Goal: Information Seeking & Learning: Find specific fact

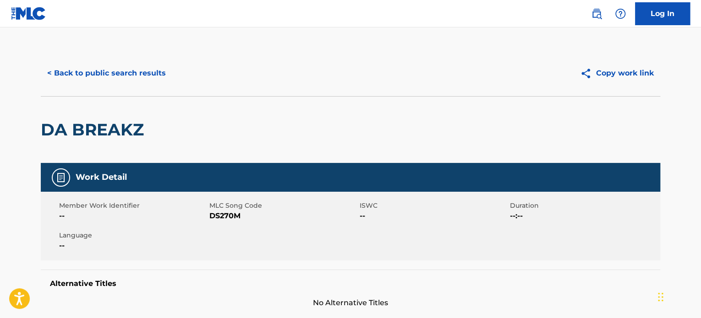
click at [153, 78] on button "< Back to public search results" at bounding box center [106, 73] width 131 height 23
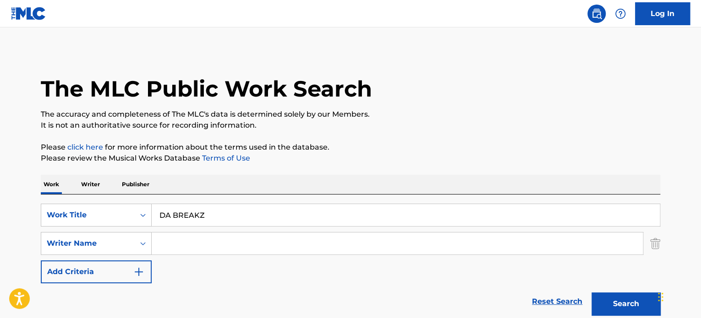
scroll to position [143, 0]
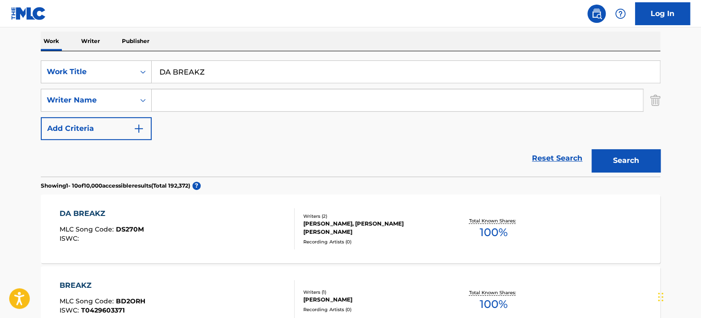
click at [192, 67] on input "DA BREAKZ" at bounding box center [406, 72] width 508 height 22
paste input "SYMBIOTIC FLOW"
type input "SYMBIOTIC FLOW"
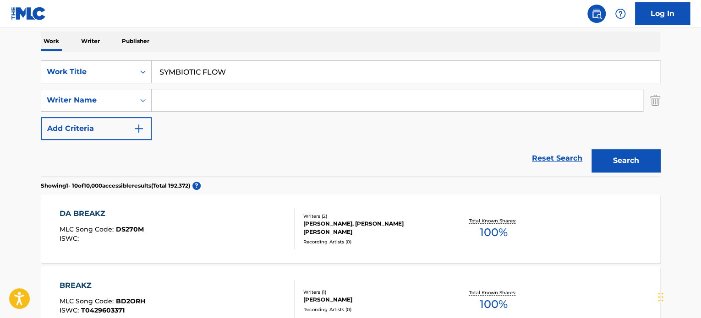
click at [126, 149] on div "Reset Search Search" at bounding box center [350, 158] width 619 height 37
click at [198, 92] on input "Search Form" at bounding box center [397, 100] width 491 height 22
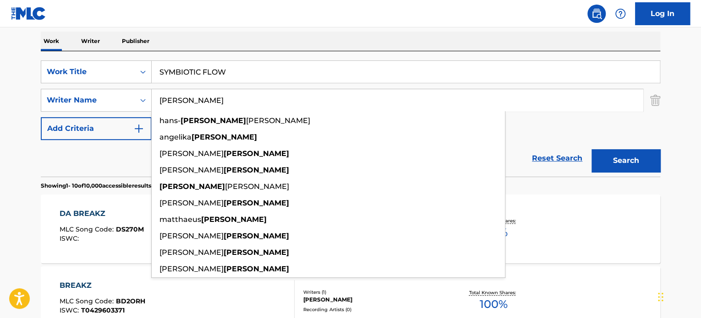
click at [210, 101] on input "[PERSON_NAME]" at bounding box center [397, 100] width 491 height 22
type input "[PERSON_NAME]"
click at [614, 158] on button "Search" at bounding box center [626, 160] width 69 height 23
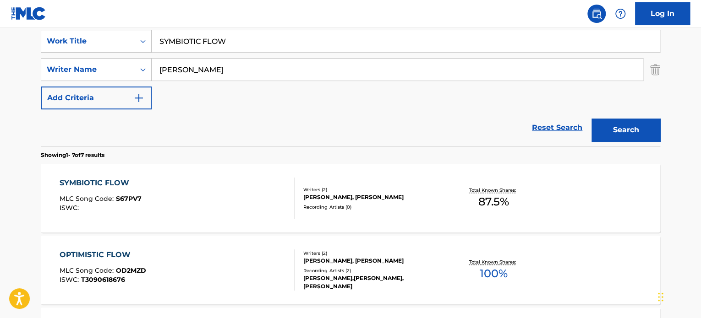
scroll to position [189, 0]
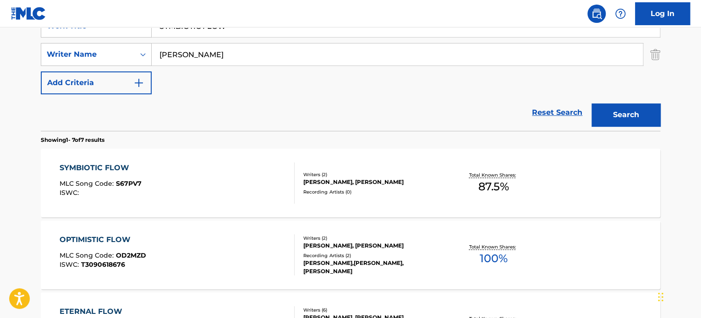
click at [242, 181] on div "SYMBIOTIC FLOW MLC Song Code : S67PV7 ISWC :" at bounding box center [178, 183] width 236 height 41
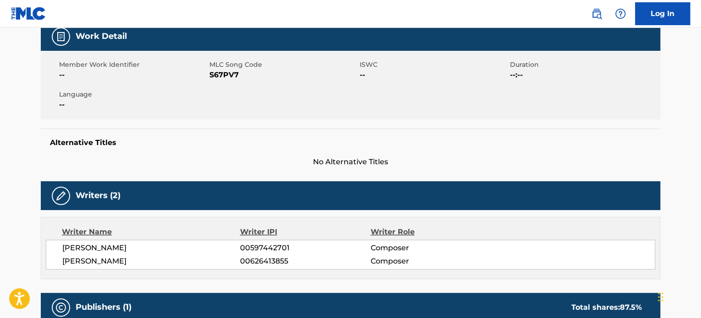
scroll to position [275, 0]
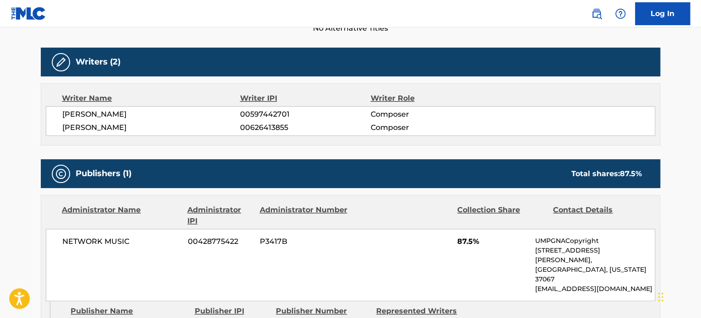
click at [138, 110] on span "[PERSON_NAME]" at bounding box center [151, 114] width 178 height 11
copy span "TSCHUGGNALL"
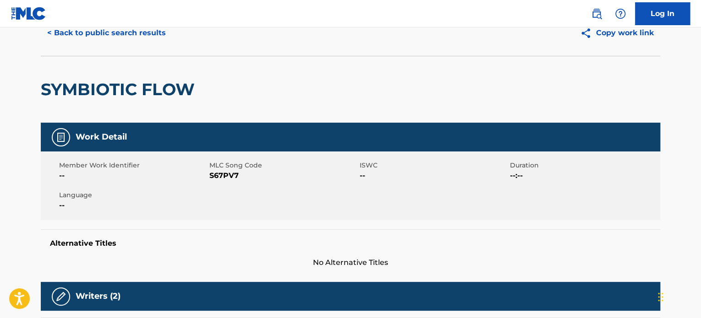
scroll to position [0, 0]
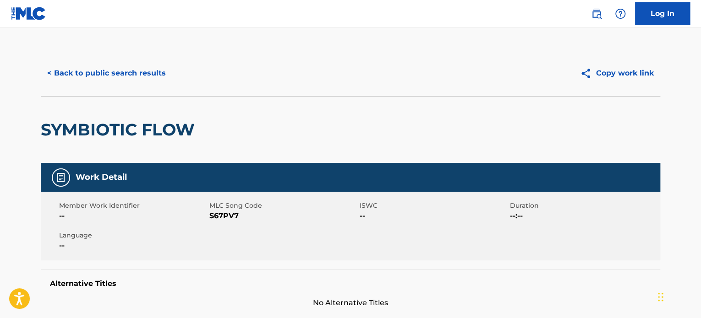
click at [141, 79] on button "< Back to public search results" at bounding box center [106, 73] width 131 height 23
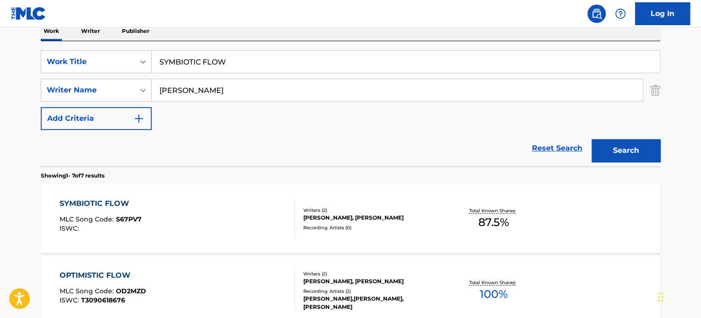
scroll to position [143, 0]
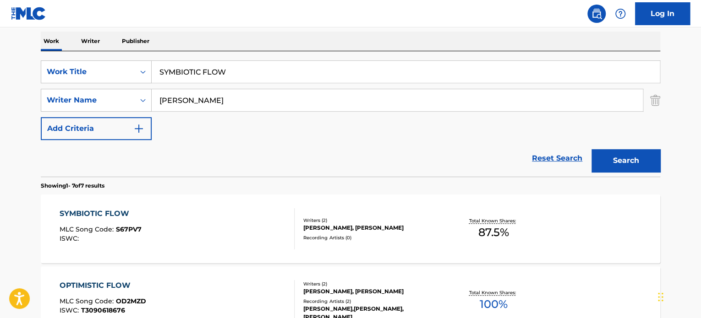
click at [181, 75] on input "SYMBIOTIC FLOW" at bounding box center [406, 72] width 508 height 22
paste input "PROMISING BEGINNING"
type input "PROMISING BEGINNING"
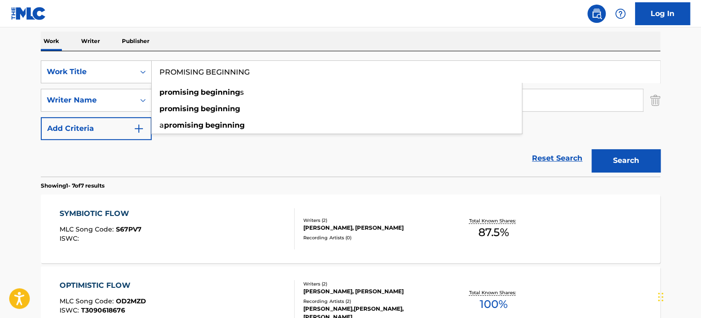
click at [146, 157] on div "Reset Search Search" at bounding box center [350, 158] width 619 height 37
click at [194, 102] on input "[PERSON_NAME]" at bounding box center [397, 100] width 491 height 22
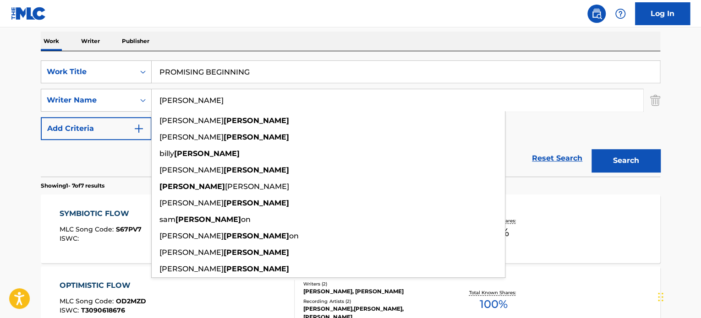
click at [194, 102] on input "[PERSON_NAME]" at bounding box center [397, 100] width 491 height 22
type input "[PERSON_NAME]"
click at [602, 159] on button "Search" at bounding box center [626, 160] width 69 height 23
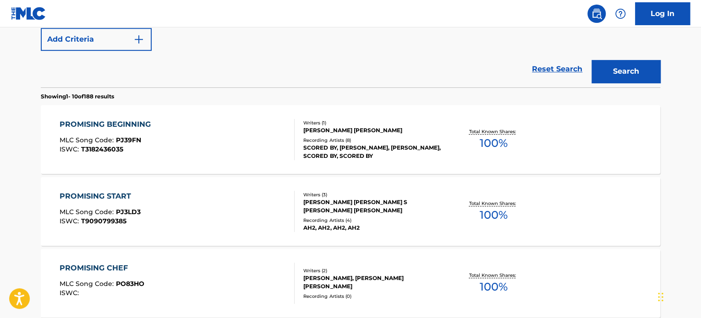
scroll to position [235, 0]
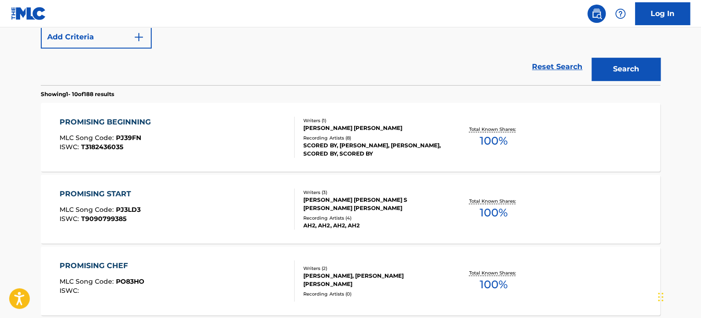
click at [243, 125] on div "PROMISING BEGINNING MLC Song Code : PJ39FN ISWC : T3182436035" at bounding box center [178, 137] width 236 height 41
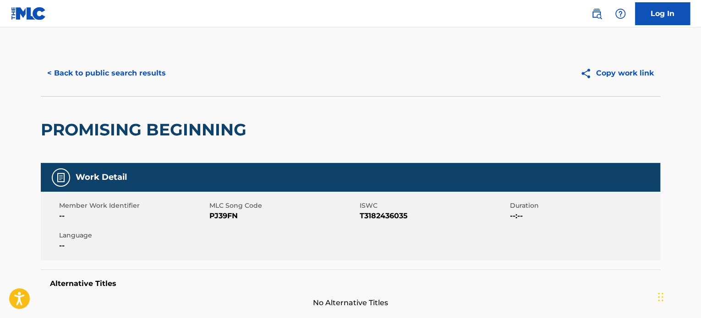
click at [145, 68] on button "< Back to public search results" at bounding box center [106, 73] width 131 height 23
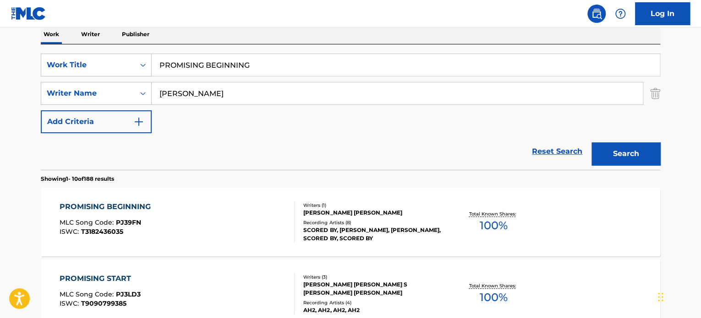
scroll to position [150, 0]
click at [197, 66] on input "PROMISING BEGINNING" at bounding box center [406, 66] width 508 height 22
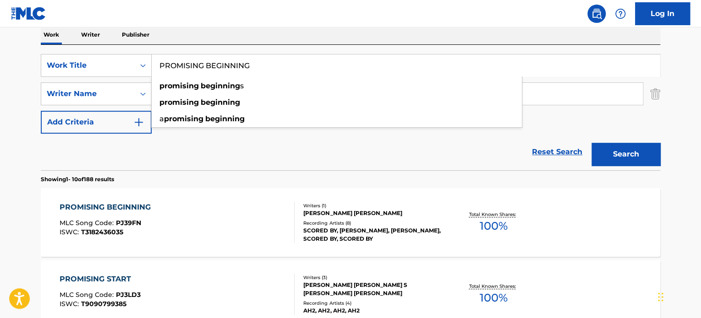
paste input "COUNTDOWN TO DECISION"
type input "COUNTDOWN TO DECISION"
click at [119, 160] on div "Reset Search Search" at bounding box center [350, 152] width 619 height 37
click at [179, 85] on input "[PERSON_NAME]" at bounding box center [397, 94] width 491 height 22
click at [178, 89] on input "[PERSON_NAME]" at bounding box center [397, 94] width 491 height 22
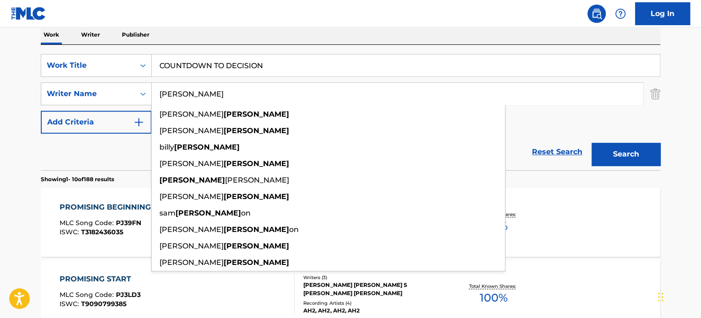
click at [178, 97] on input "[PERSON_NAME]" at bounding box center [397, 94] width 491 height 22
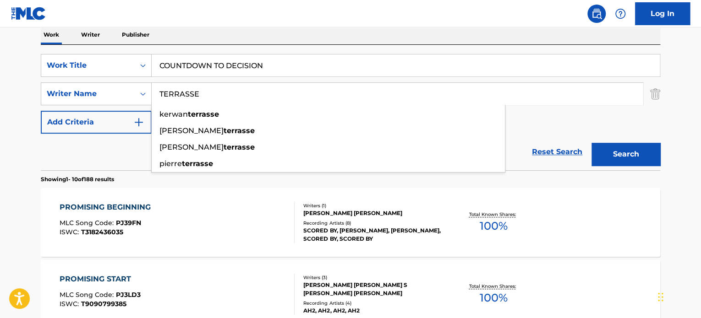
click at [178, 93] on input "TERRASSE" at bounding box center [397, 94] width 491 height 22
type input "TERRASSE"
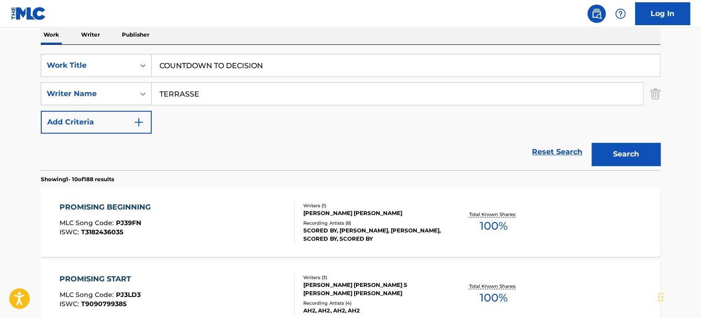
click at [601, 154] on button "Search" at bounding box center [626, 154] width 69 height 23
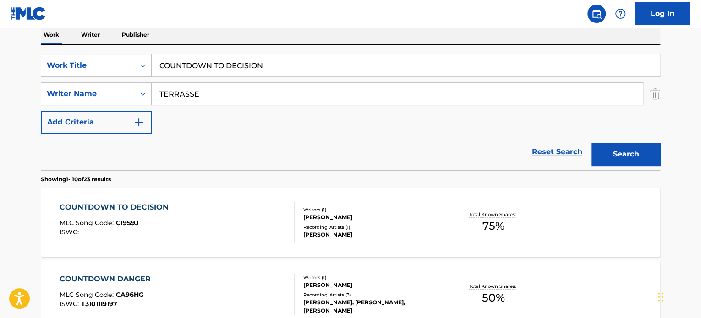
scroll to position [196, 0]
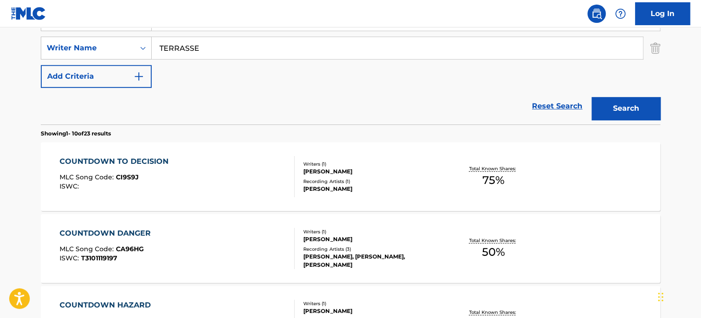
click at [225, 166] on div "COUNTDOWN TO DECISION MLC Song Code : CI9S9J ISWC :" at bounding box center [178, 176] width 236 height 41
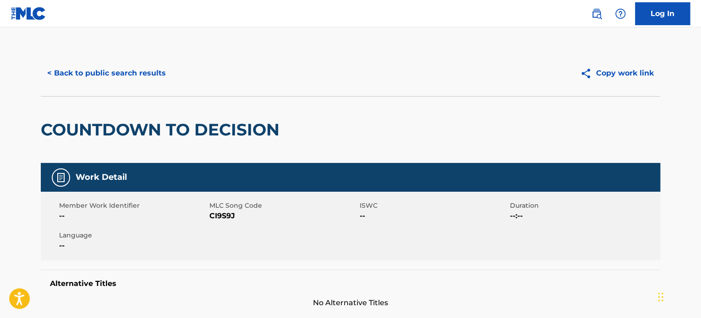
click at [138, 71] on button "< Back to public search results" at bounding box center [106, 73] width 131 height 23
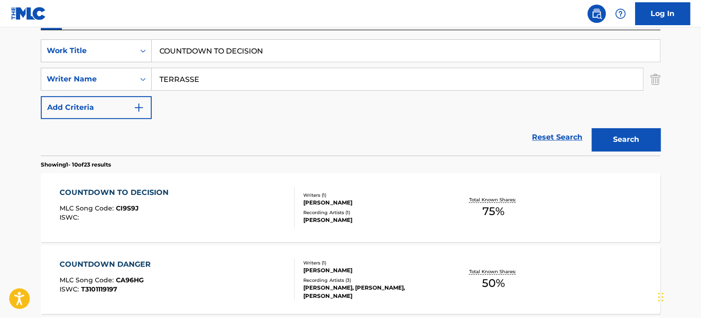
scroll to position [150, 0]
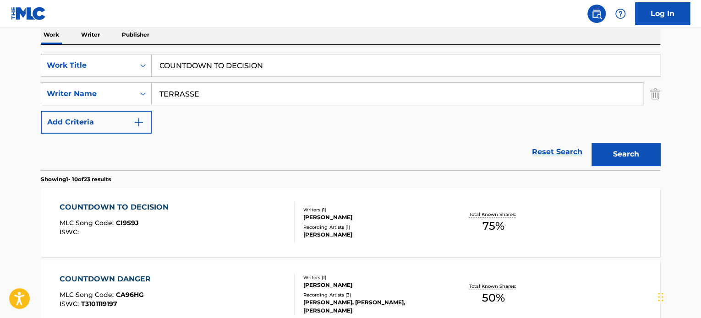
click at [214, 69] on input "COUNTDOWN TO DECISION" at bounding box center [406, 66] width 508 height 22
paste input "ON THE BRINK"
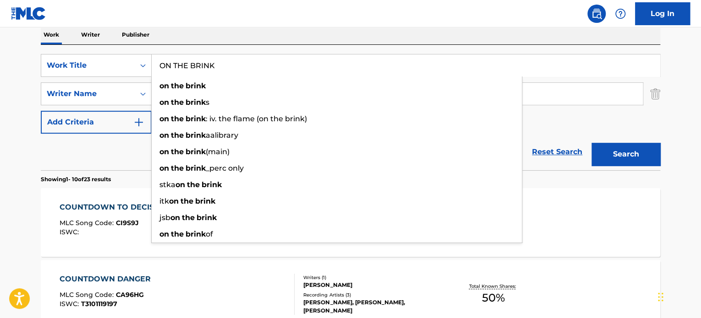
type input "ON THE BRINK"
click at [123, 159] on div "Reset Search Search" at bounding box center [350, 152] width 619 height 37
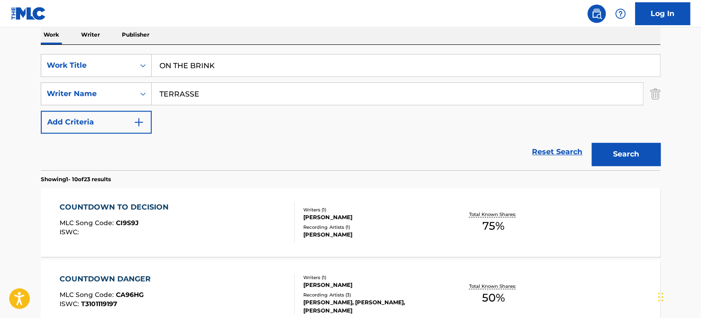
click at [188, 91] on input "TERRASSE" at bounding box center [397, 94] width 491 height 22
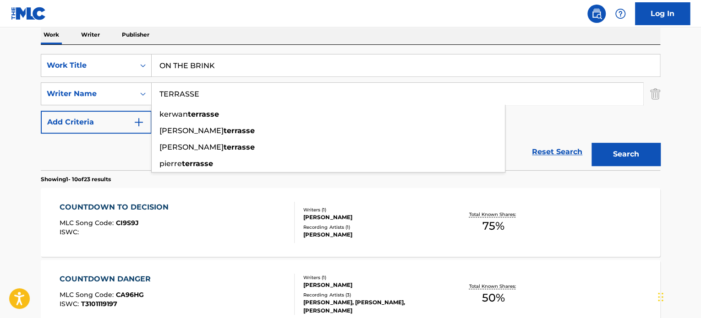
click at [188, 91] on input "TERRASSE" at bounding box center [397, 94] width 491 height 22
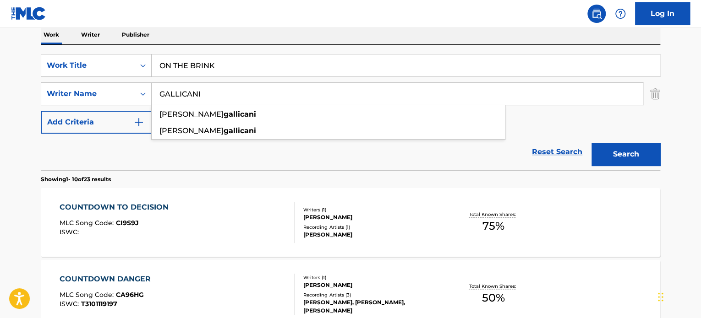
click at [188, 91] on input "GALLICANI" at bounding box center [397, 94] width 491 height 22
type input "GALLICANI"
click at [617, 150] on button "Search" at bounding box center [626, 154] width 69 height 23
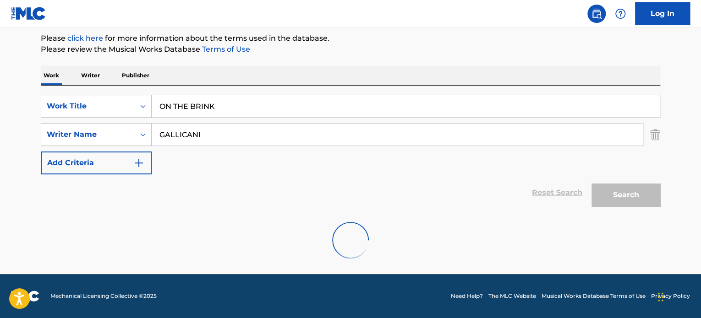
scroll to position [109, 0]
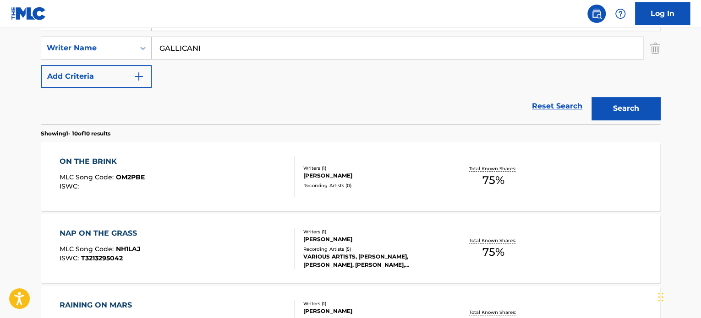
click at [279, 164] on div "ON THE BRINK MLC Song Code : OM2PBE ISWC :" at bounding box center [178, 176] width 236 height 41
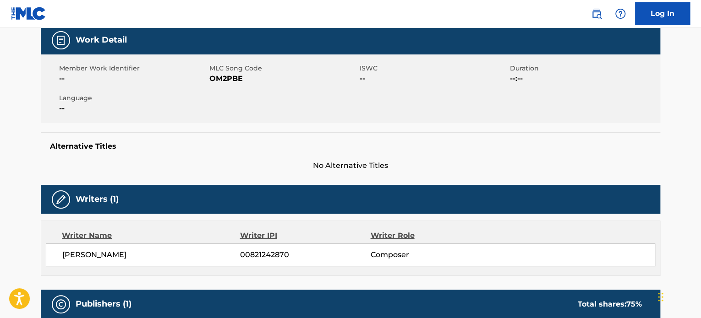
scroll to position [229, 0]
